Goal: Find specific page/section

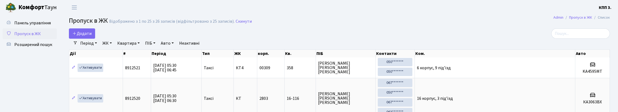
select select "25"
click at [593, 35] on input "search" at bounding box center [581, 33] width 59 height 10
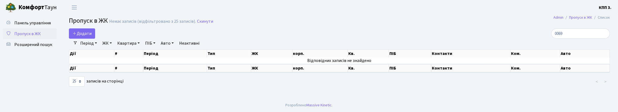
type input "0069"
click at [604, 39] on input "0069" at bounding box center [581, 33] width 59 height 10
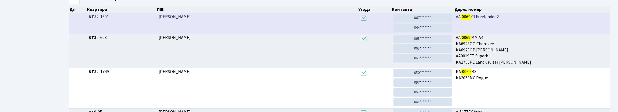
scroll to position [33, 0]
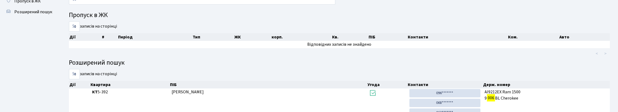
type input "0"
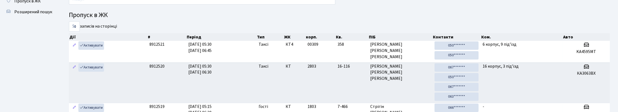
scroll to position [0, 0]
